Goal: Information Seeking & Learning: Learn about a topic

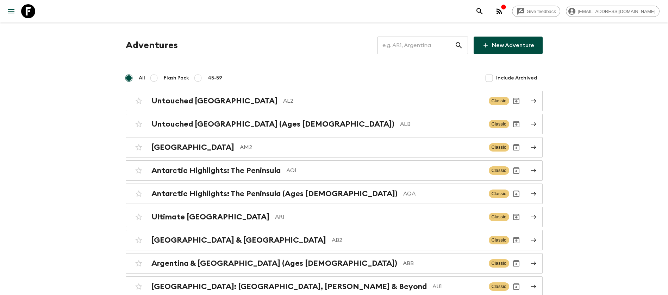
click at [438, 43] on input "text" at bounding box center [416, 46] width 77 height 20
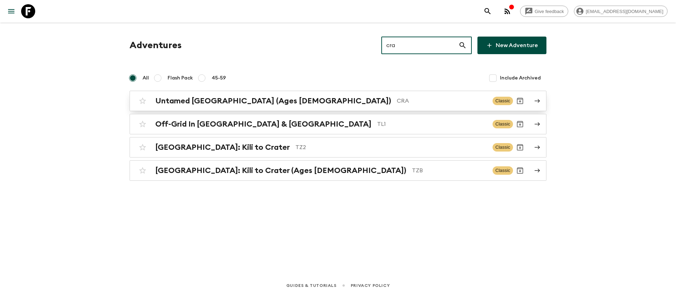
type input "cra"
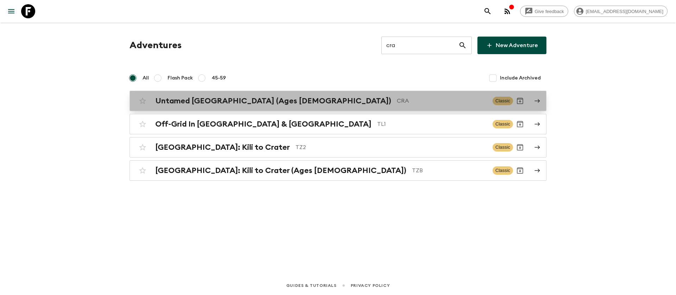
click at [229, 105] on h2 "Untamed Costa Rica (Ages 45-59)" at bounding box center [273, 100] width 236 height 9
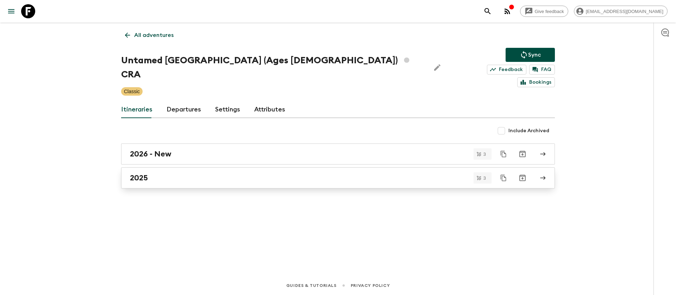
click at [144, 174] on h2 "2025" at bounding box center [139, 178] width 18 height 9
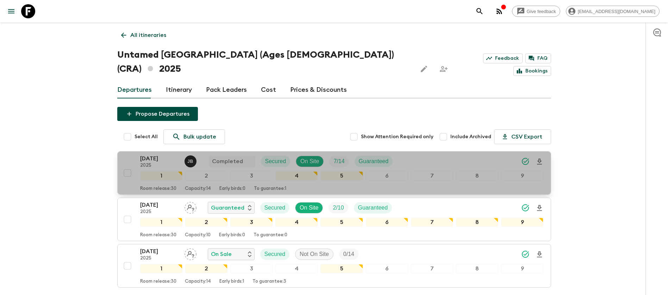
click at [162, 155] on p "[DATE]" at bounding box center [159, 159] width 39 height 8
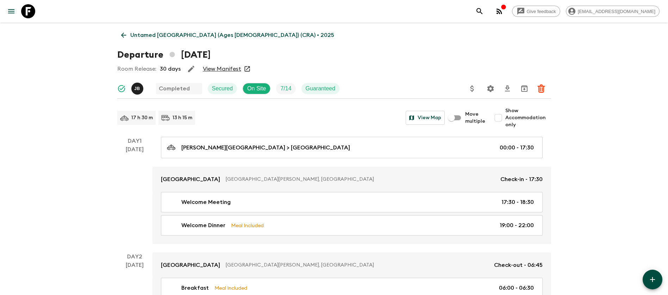
click at [223, 68] on link "View Manifest" at bounding box center [222, 69] width 38 height 7
click at [129, 33] on link "Untamed Costa Rica (Ages 45-59) (CRA) • 2025" at bounding box center [227, 35] width 221 height 14
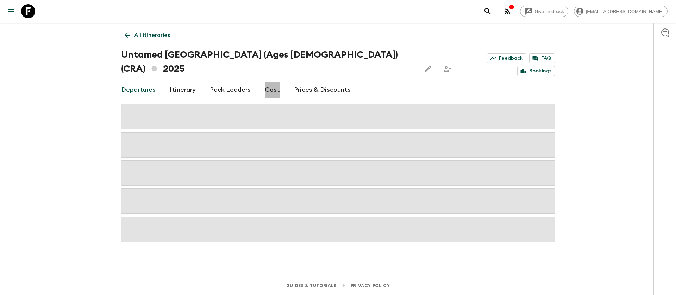
click at [272, 82] on link "Cost" at bounding box center [272, 90] width 15 height 17
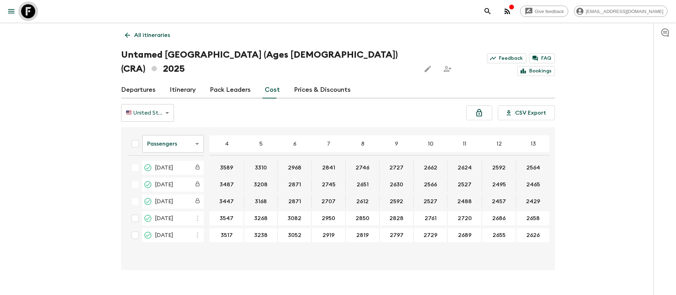
click at [22, 15] on icon at bounding box center [28, 11] width 14 height 14
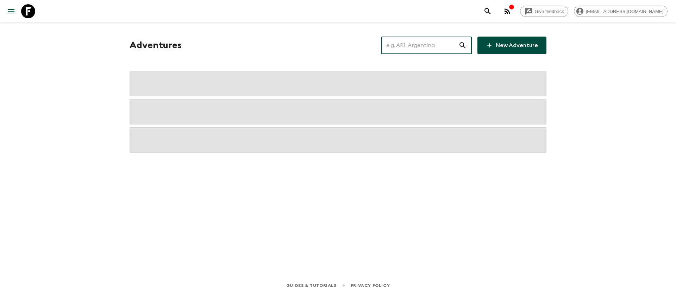
click at [430, 48] on input "text" at bounding box center [419, 46] width 77 height 20
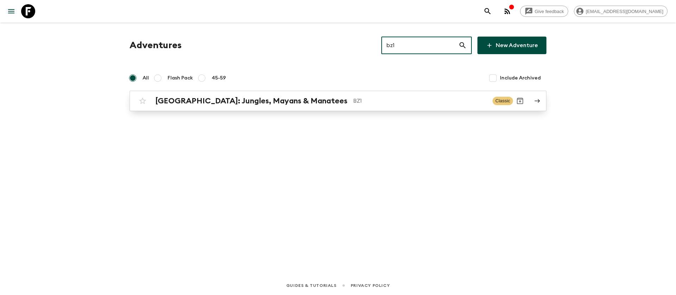
type input "bz1"
click at [267, 102] on h2 "Belize: Jungles, Mayans & Manatees" at bounding box center [251, 100] width 192 height 9
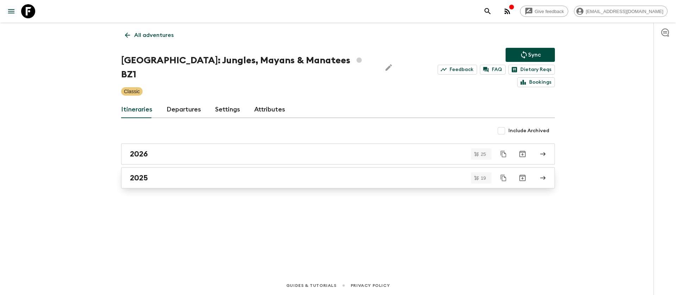
click at [130, 174] on h2 "2025" at bounding box center [139, 178] width 18 height 9
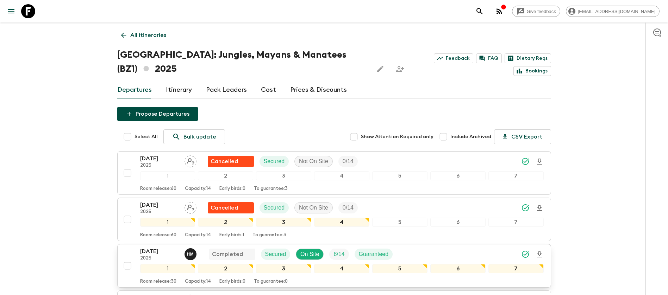
click at [147, 248] on p "[DATE]" at bounding box center [159, 252] width 39 height 8
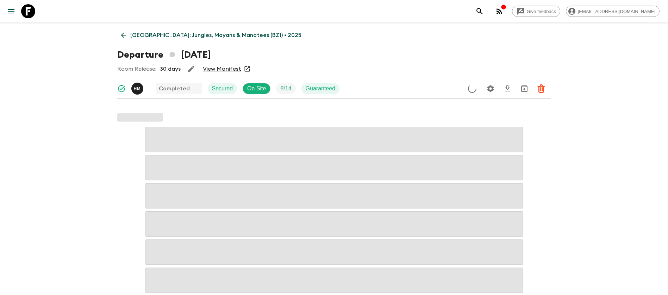
click at [229, 69] on link "View Manifest" at bounding box center [222, 69] width 38 height 7
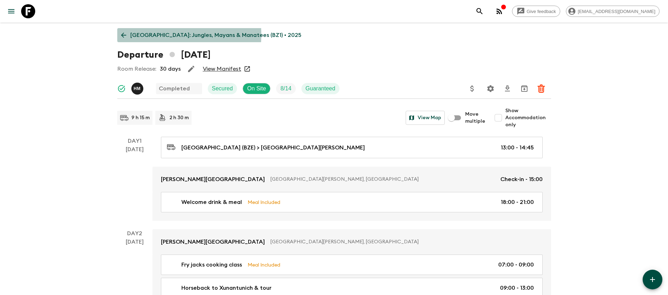
click at [126, 35] on icon at bounding box center [124, 35] width 8 height 8
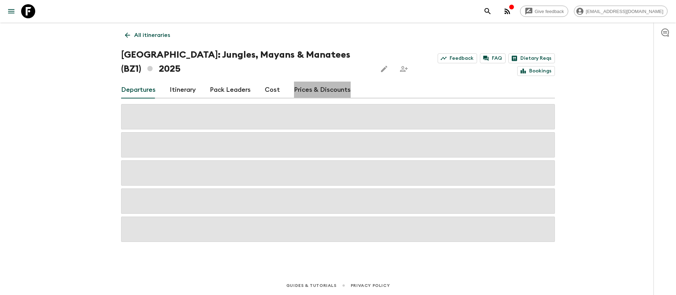
click at [333, 82] on link "Prices & Discounts" at bounding box center [322, 90] width 57 height 17
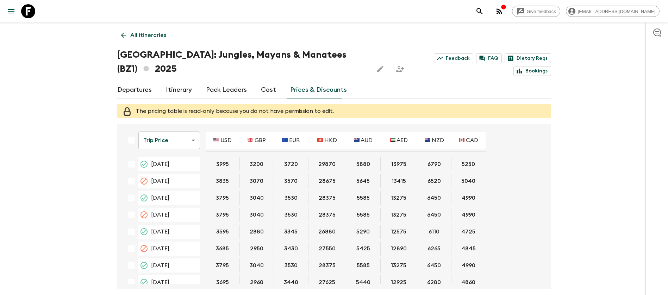
click at [186, 82] on link "Itinerary" at bounding box center [179, 90] width 26 height 17
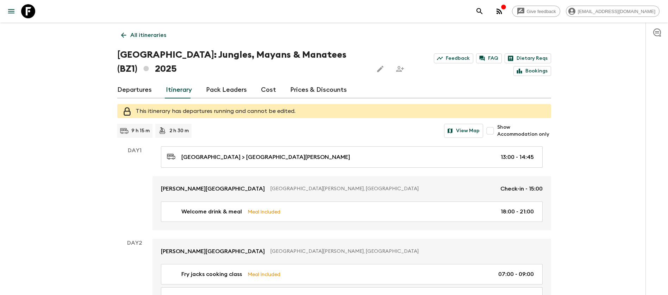
click at [228, 82] on link "Pack Leaders" at bounding box center [226, 90] width 41 height 17
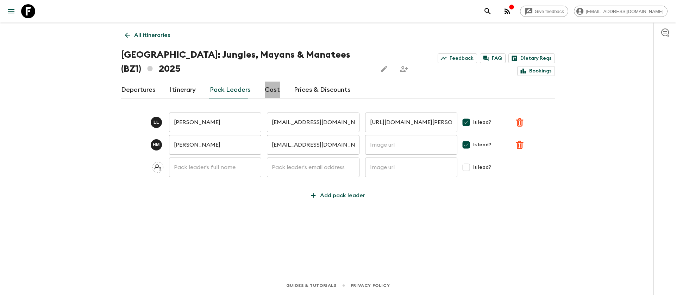
click at [266, 82] on link "Cost" at bounding box center [272, 90] width 15 height 17
